Goal: Information Seeking & Learning: Understand process/instructions

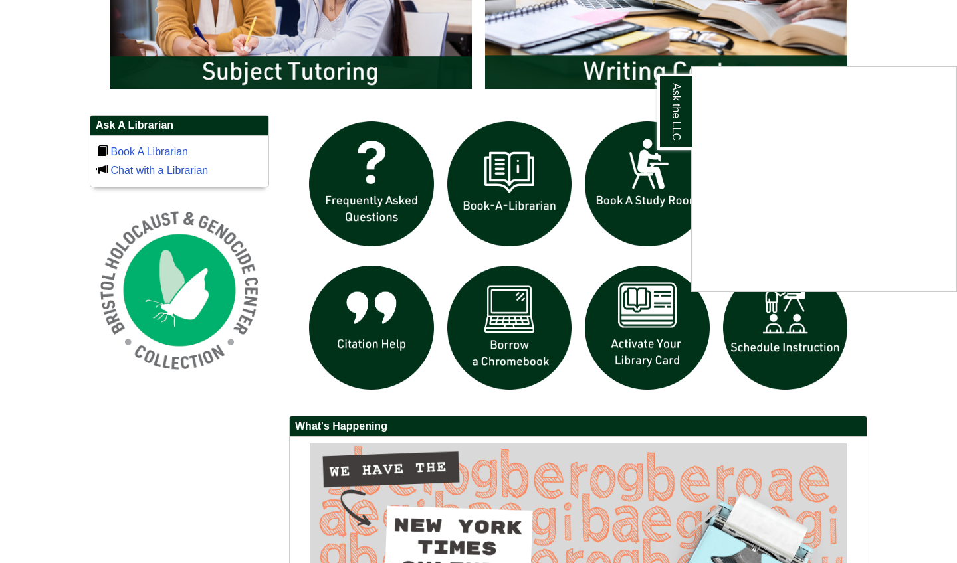
scroll to position [870, 0]
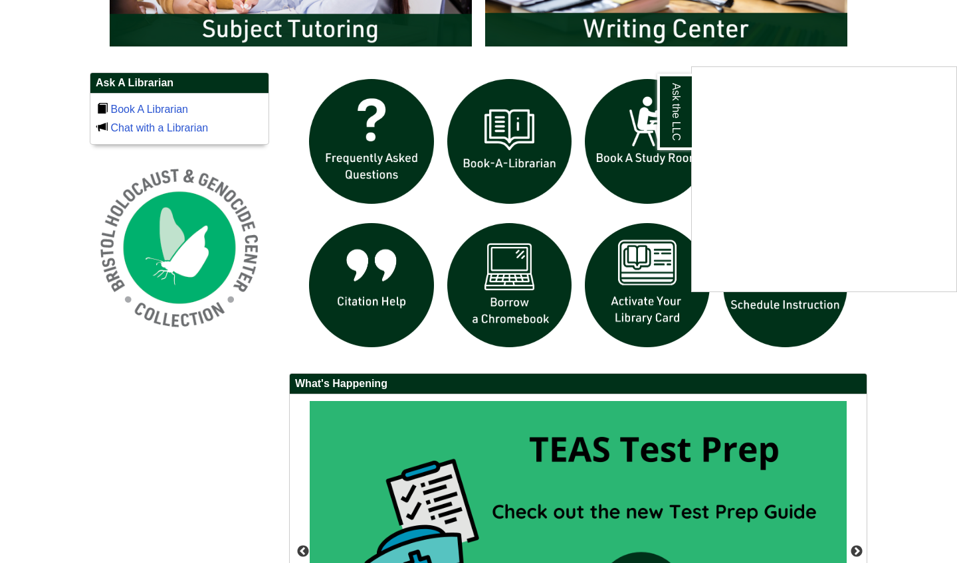
click at [189, 476] on div "Ask the LLC" at bounding box center [478, 281] width 957 height 563
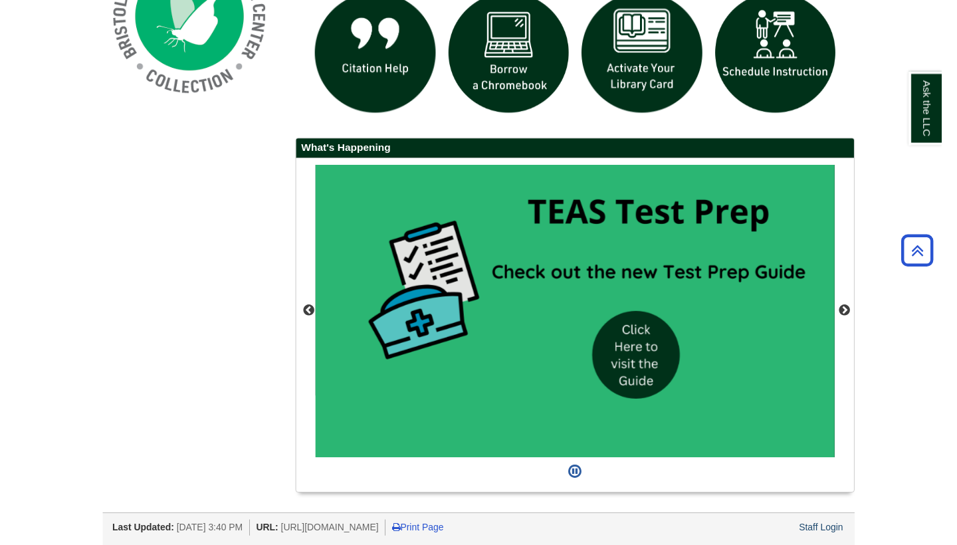
scroll to position [1112, 0]
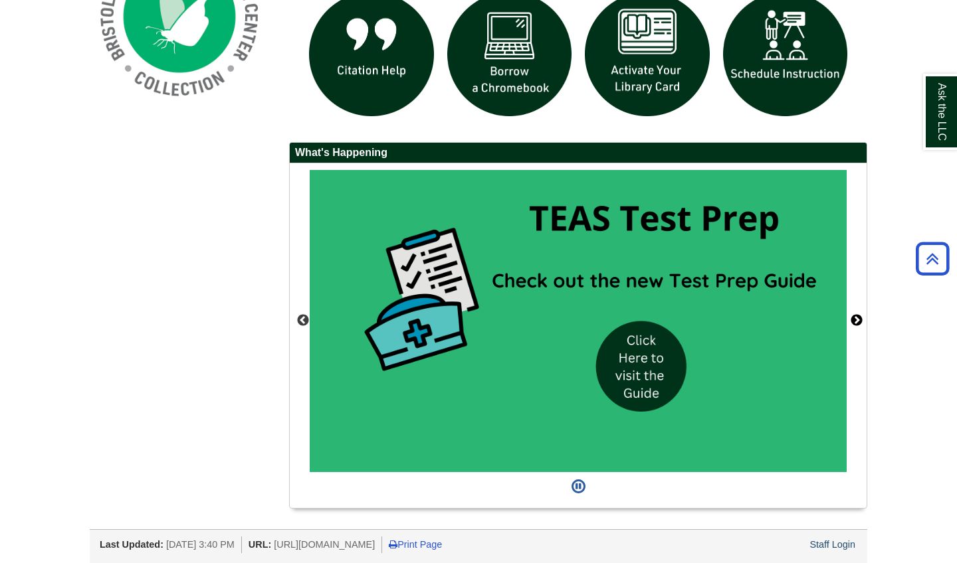
click at [856, 314] on button "Next" at bounding box center [856, 320] width 13 height 13
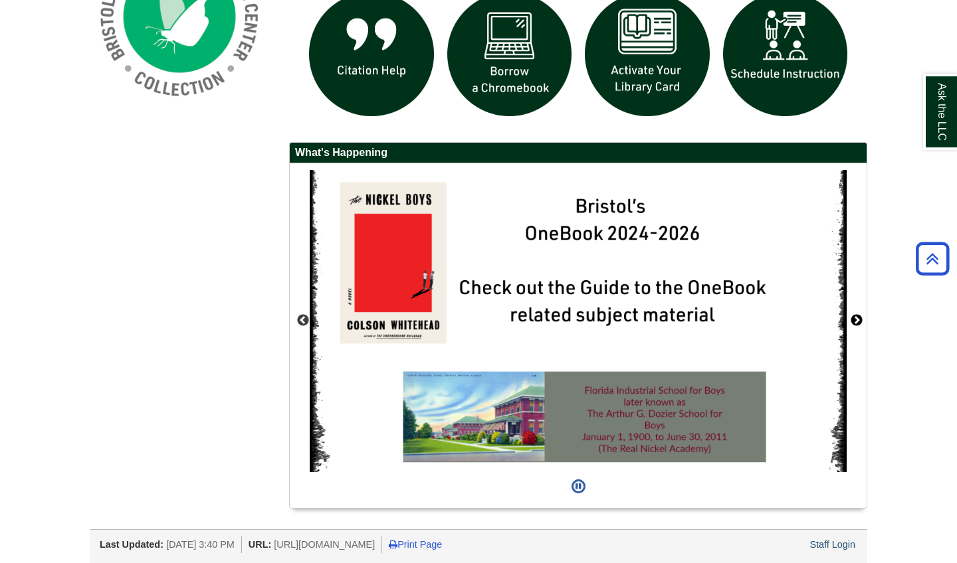
click at [856, 314] on button "Next" at bounding box center [856, 320] width 13 height 13
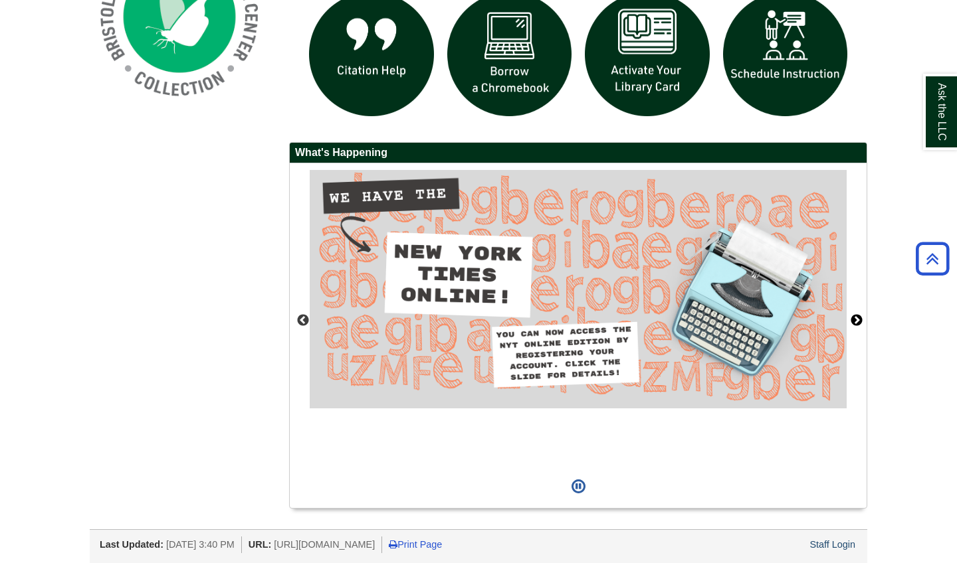
click at [856, 314] on button "Next" at bounding box center [856, 320] width 13 height 13
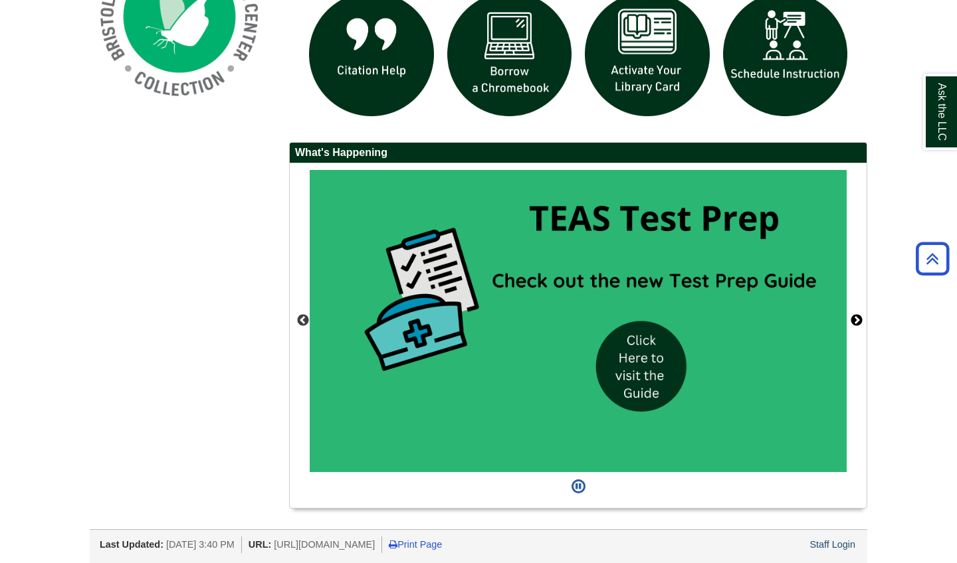
click at [855, 314] on button "Next" at bounding box center [856, 320] width 13 height 13
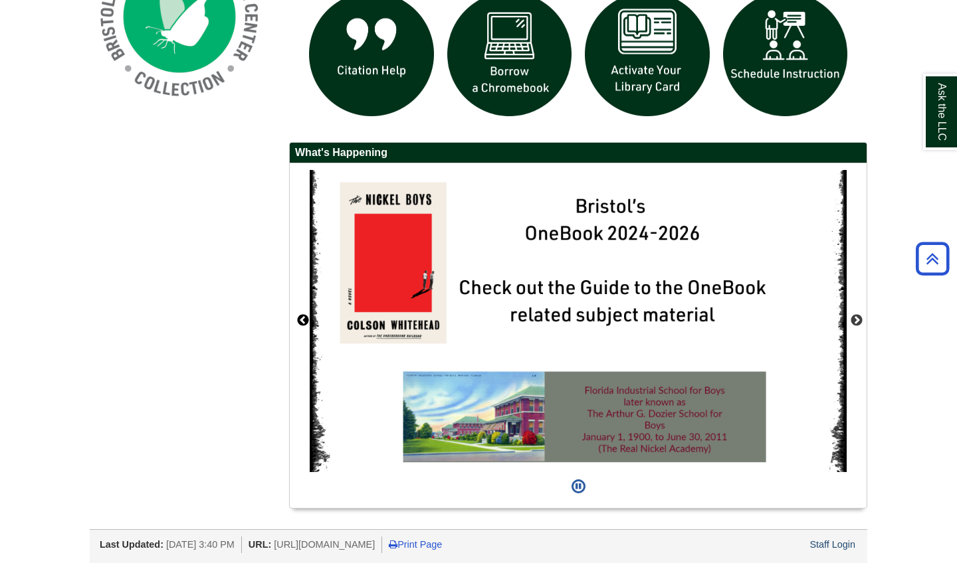
click at [302, 314] on button "Previous" at bounding box center [302, 320] width 13 height 13
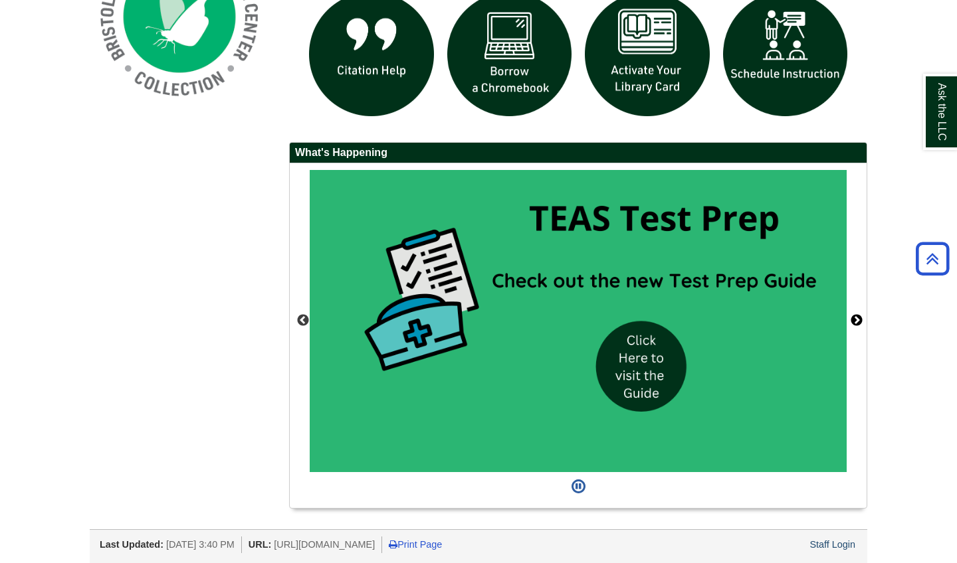
click at [855, 314] on button "Next" at bounding box center [856, 320] width 13 height 13
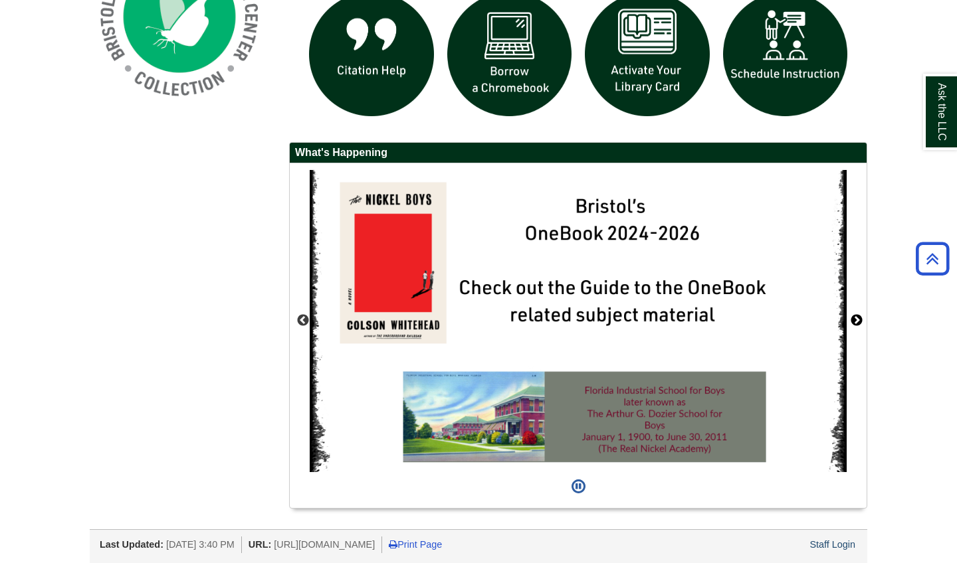
click at [855, 314] on button "Next" at bounding box center [856, 320] width 13 height 13
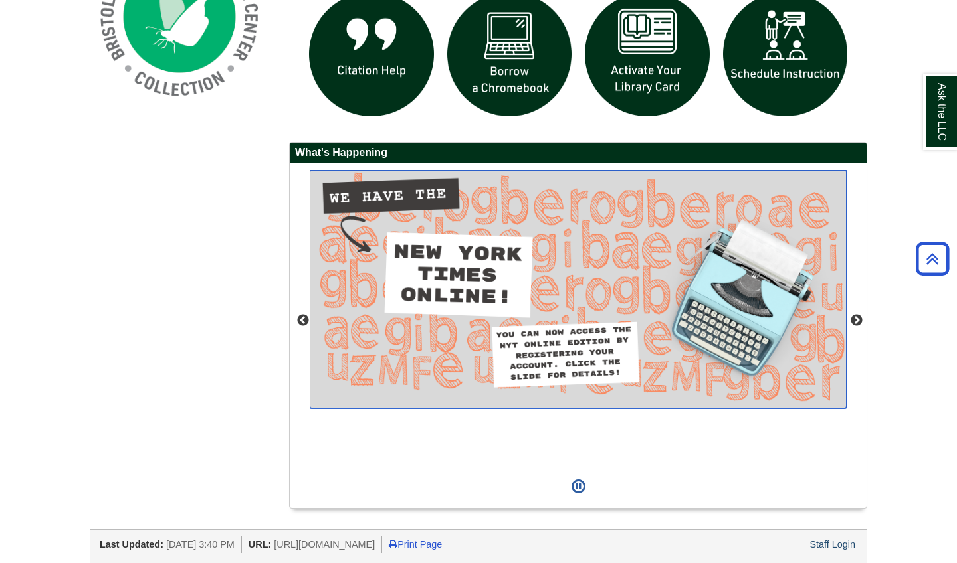
click at [611, 352] on img "slideshow" at bounding box center [578, 289] width 537 height 238
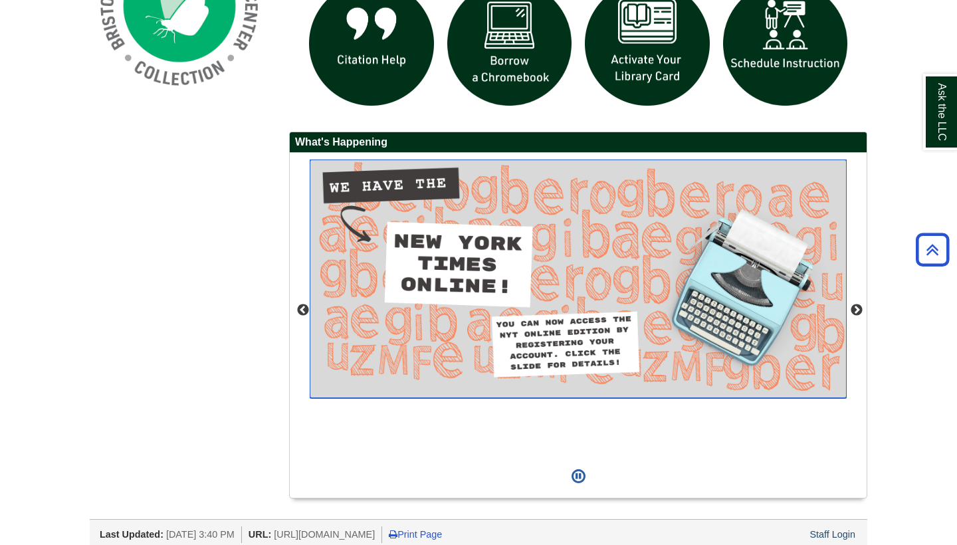
click at [627, 341] on img "slideshow" at bounding box center [578, 278] width 537 height 238
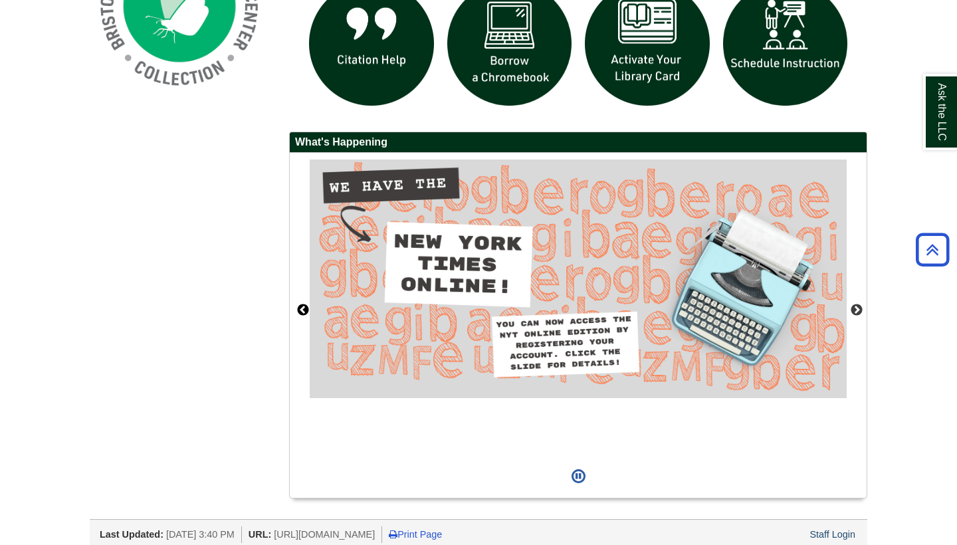
click at [306, 311] on button "Previous" at bounding box center [302, 310] width 13 height 13
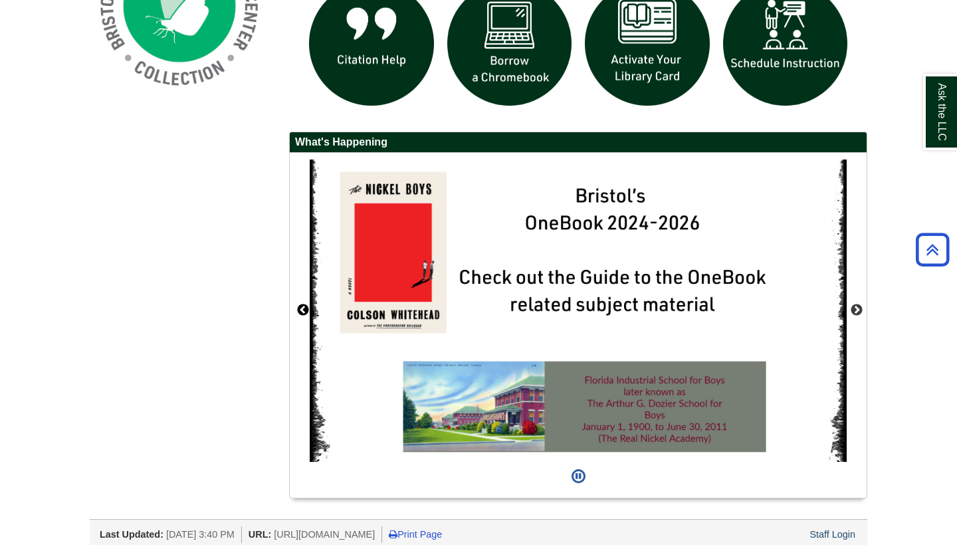
click at [306, 311] on button "Previous" at bounding box center [302, 310] width 13 height 13
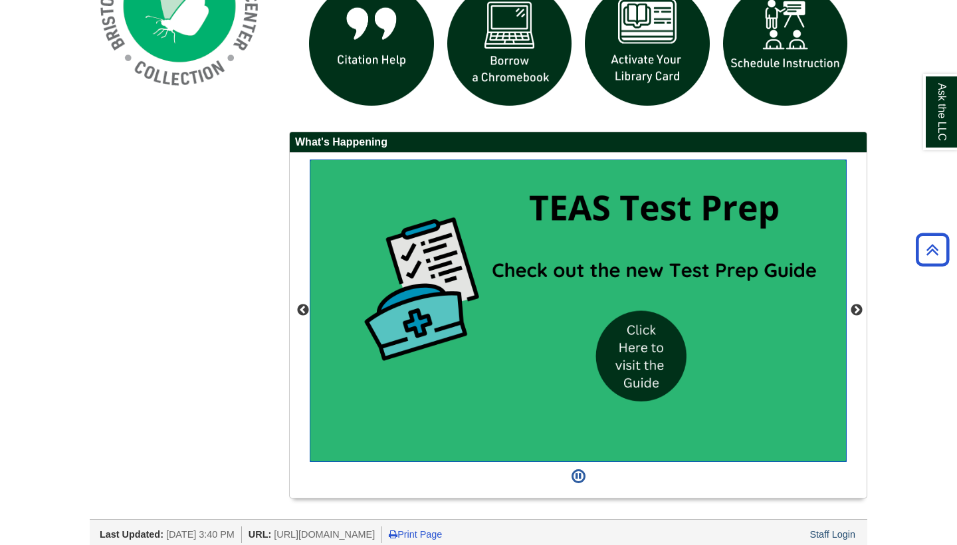
click at [681, 344] on img "slideshow" at bounding box center [578, 310] width 537 height 302
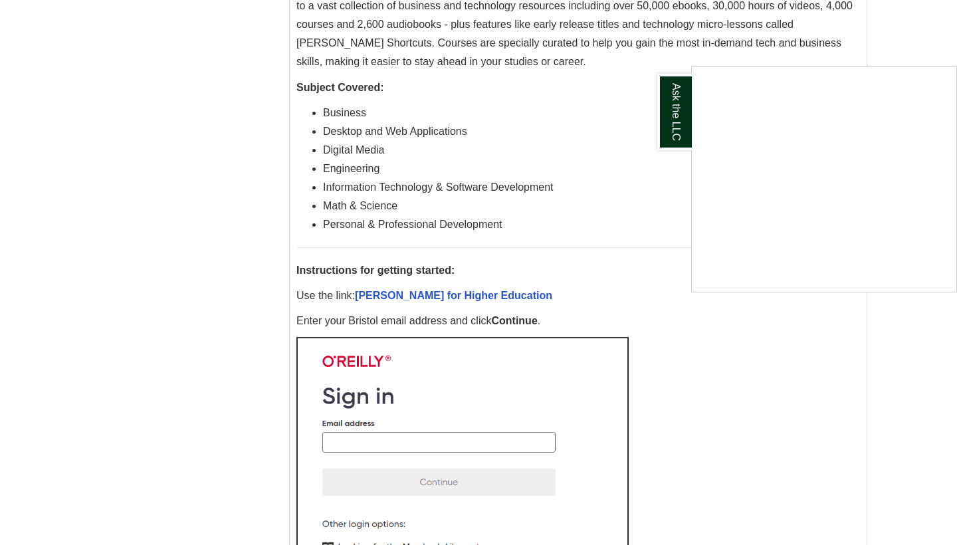
scroll to position [401, 0]
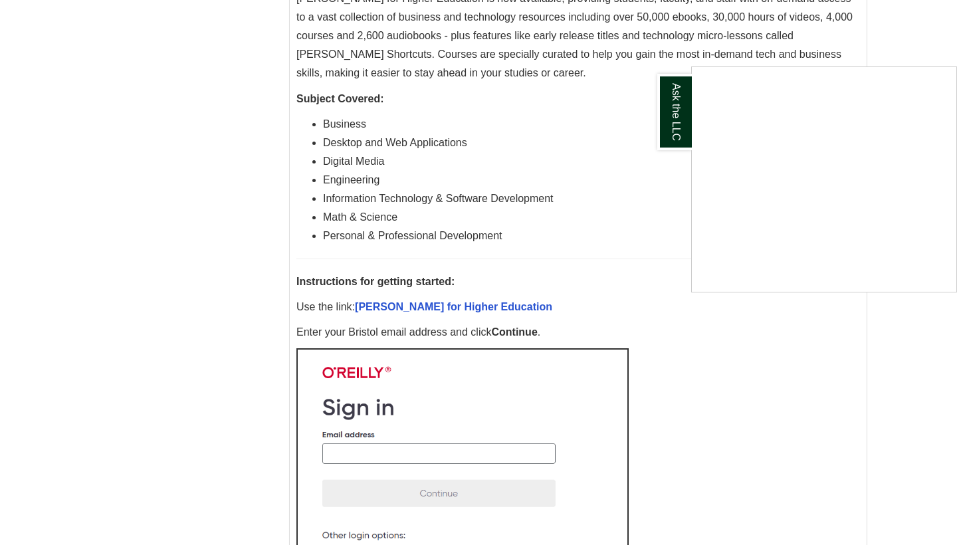
click at [387, 304] on div "Ask the LLC" at bounding box center [478, 272] width 957 height 545
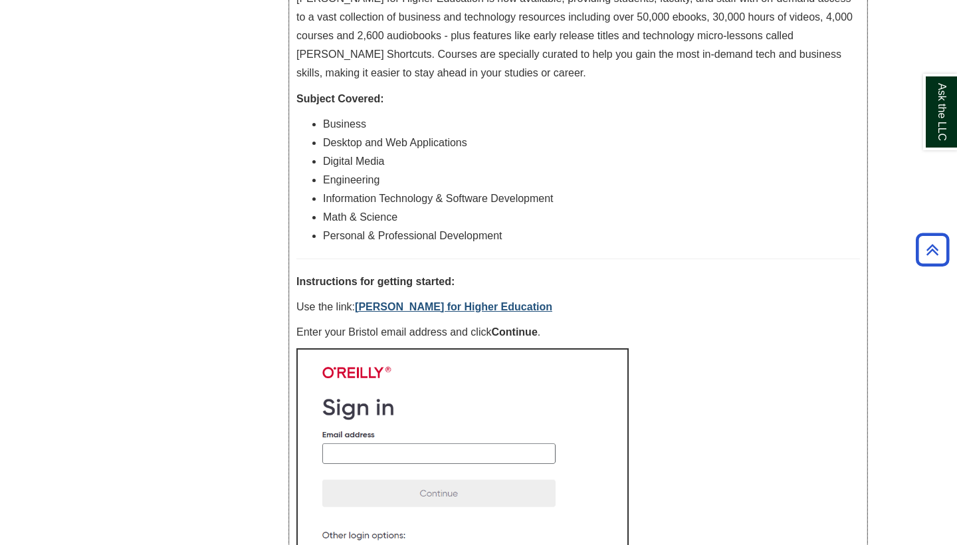
click at [422, 310] on link "[PERSON_NAME] for Higher Education" at bounding box center [453, 306] width 197 height 11
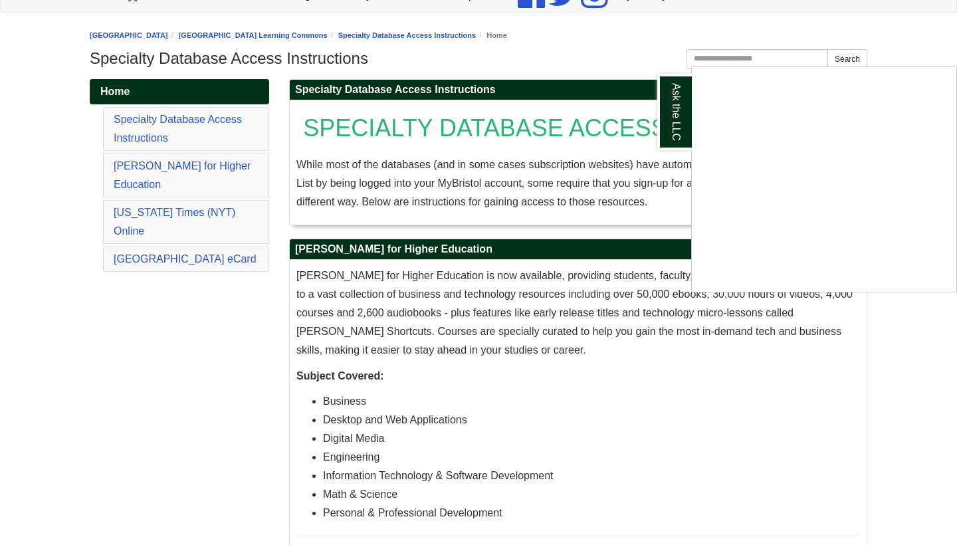
scroll to position [134, 0]
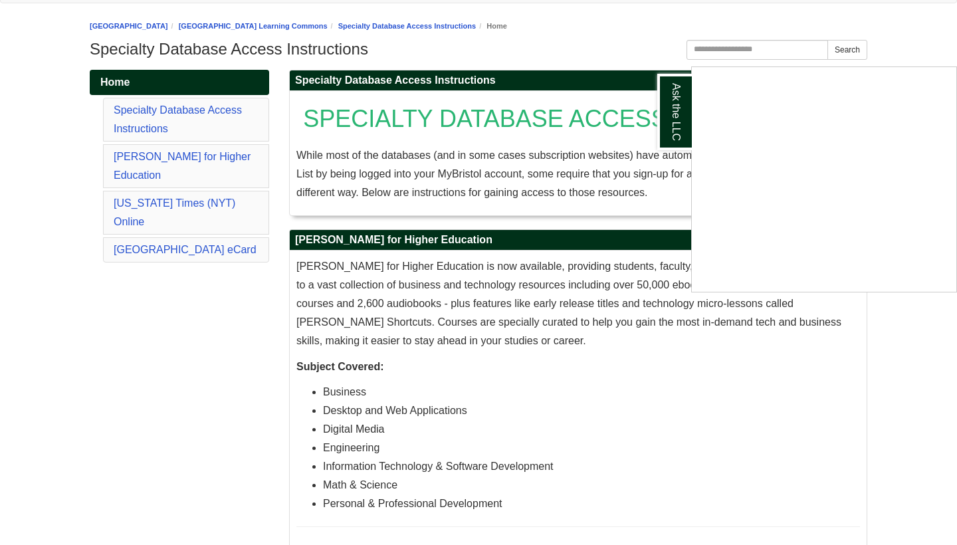
click at [178, 178] on div "Ask the LLC" at bounding box center [478, 272] width 957 height 545
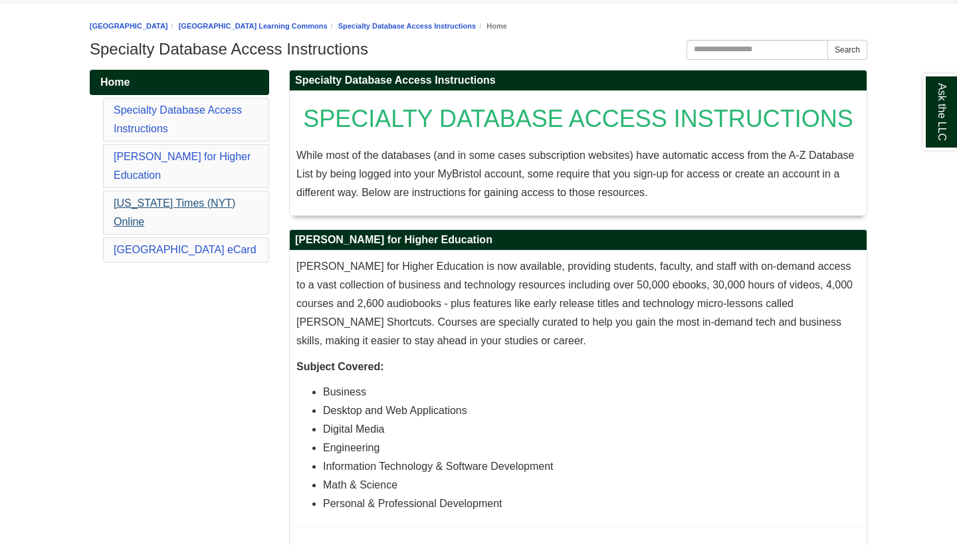
click at [177, 197] on link "[US_STATE] Times (NYT) Online" at bounding box center [175, 212] width 122 height 30
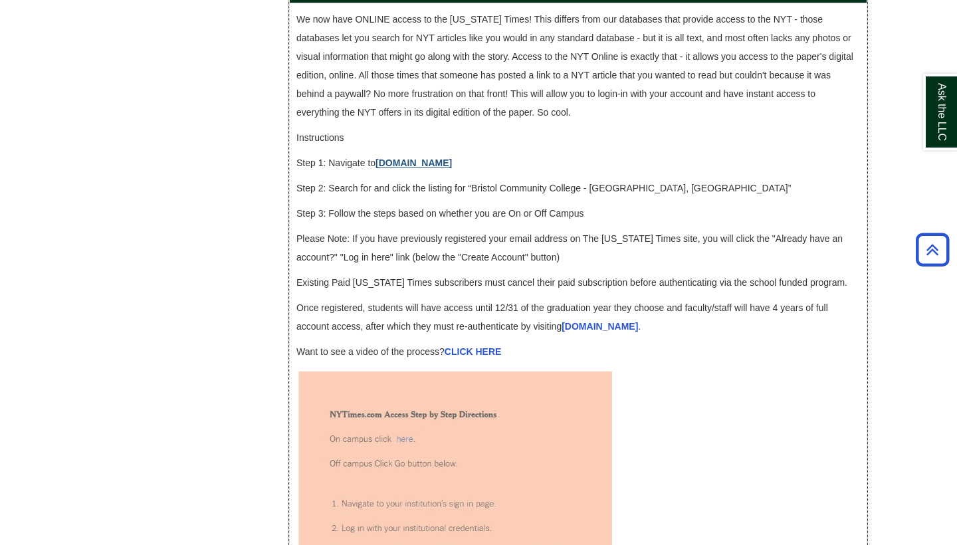
click at [431, 168] on link "[DOMAIN_NAME]" at bounding box center [413, 162] width 76 height 11
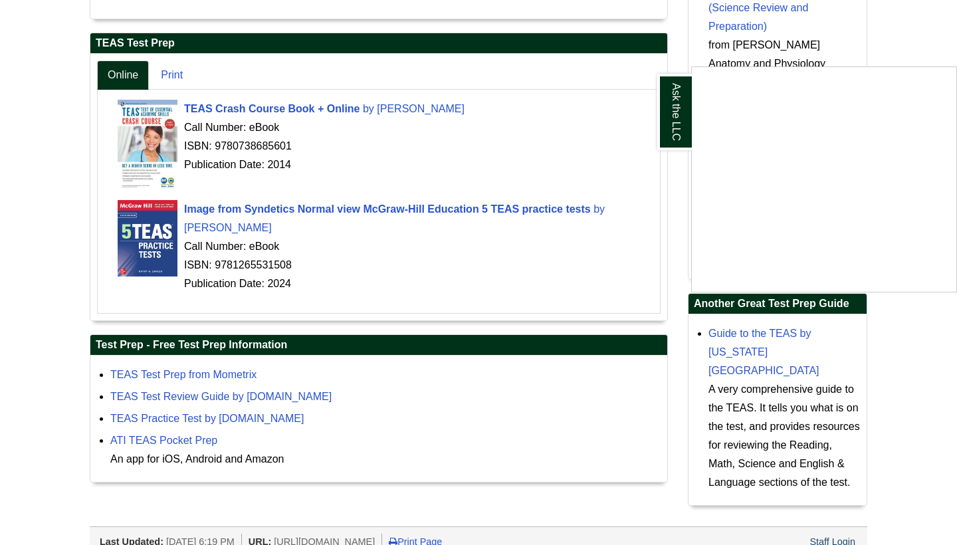
scroll to position [411, 0]
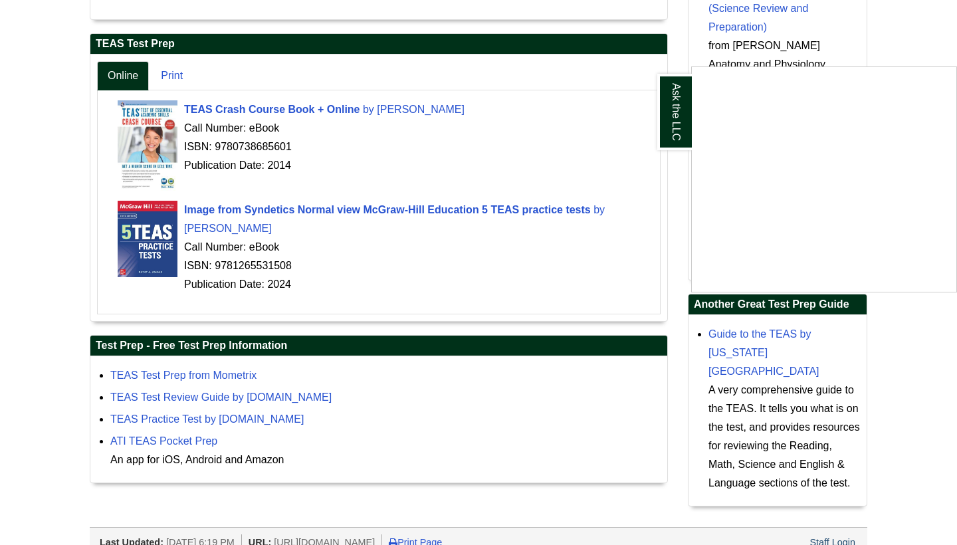
click at [422, 120] on div "Ask the LLC" at bounding box center [478, 272] width 957 height 545
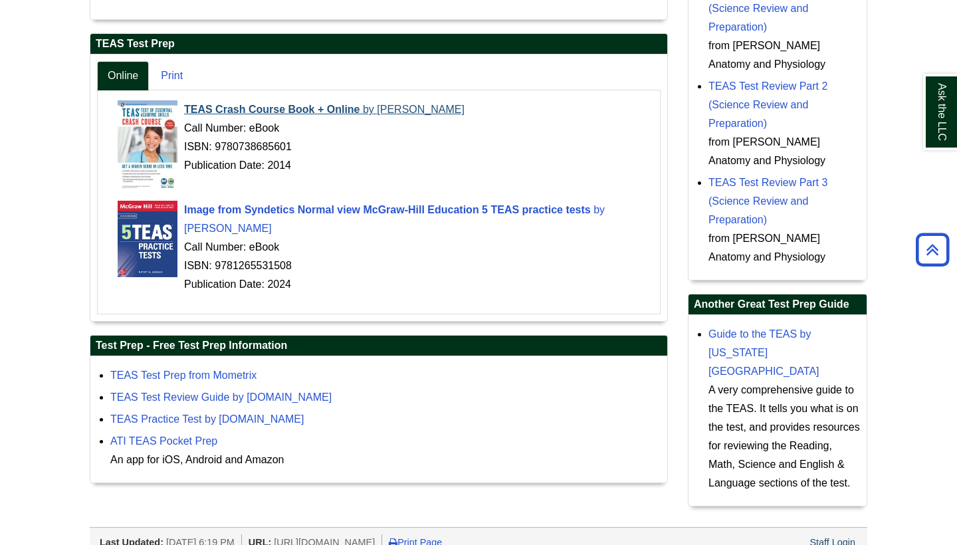
click at [367, 109] on span "by" at bounding box center [368, 109] width 11 height 11
